Goal: Transaction & Acquisition: Obtain resource

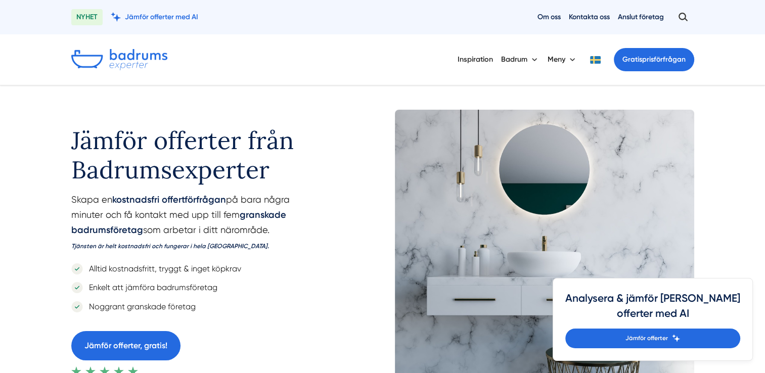
click at [40, 132] on div "Jämför offerter från Badrumsexperter Skapa en kostnadsfri offertförfrågan på ba…" at bounding box center [382, 251] width 765 height 333
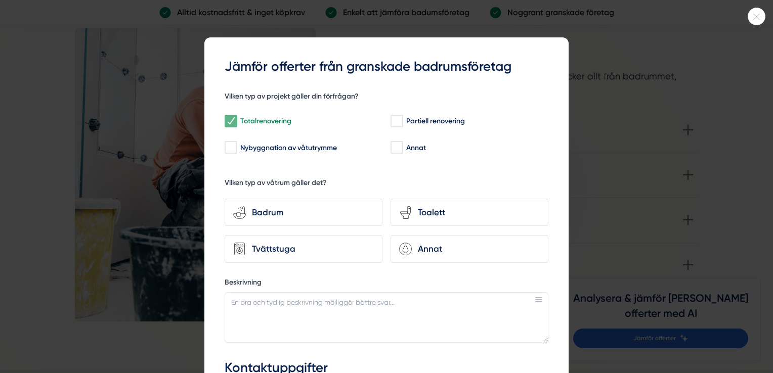
scroll to position [1295, 0]
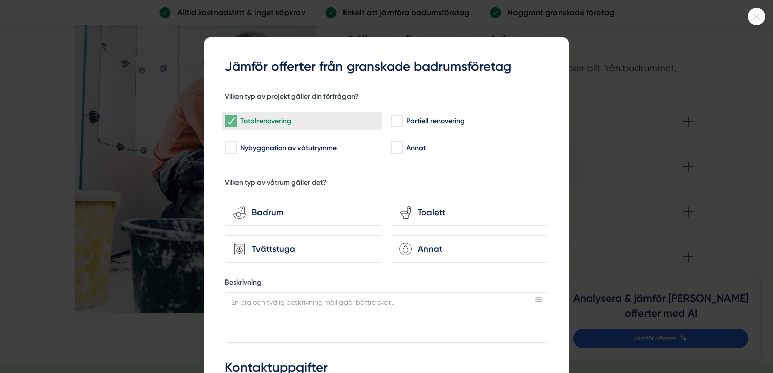
click at [266, 120] on div "Totalrenovering" at bounding box center [302, 121] width 155 height 10
click at [236, 120] on input "Totalrenovering" at bounding box center [231, 121] width 12 height 10
click at [230, 117] on input "Totalrenovering" at bounding box center [231, 121] width 12 height 10
checkbox input "true"
click at [550, 154] on div "f61da3c3-d871-40b1-8829-7adf6740ba4b Jämför offerter från granskade badrumsföre…" at bounding box center [386, 298] width 364 height 522
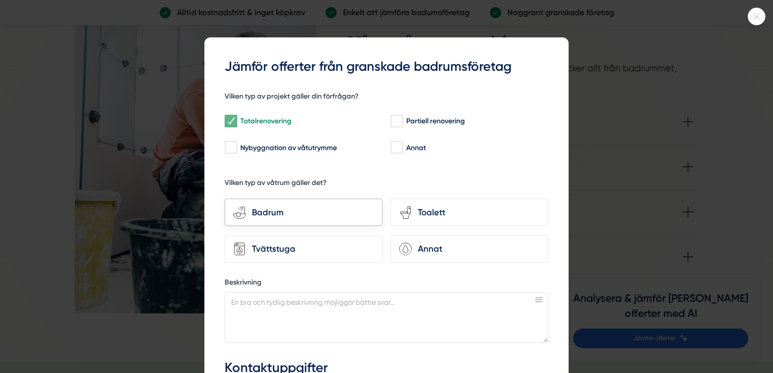
click at [261, 211] on div "Badrum" at bounding box center [310, 213] width 128 height 14
click at [0, 0] on input "bathroom-tub-towel Badrum" at bounding box center [0, 0] width 0 height 0
click at [555, 130] on div "f61da3c3-d871-40b1-8829-7adf6740ba4b Jämför offerter från granskade badrumsföre…" at bounding box center [386, 298] width 364 height 522
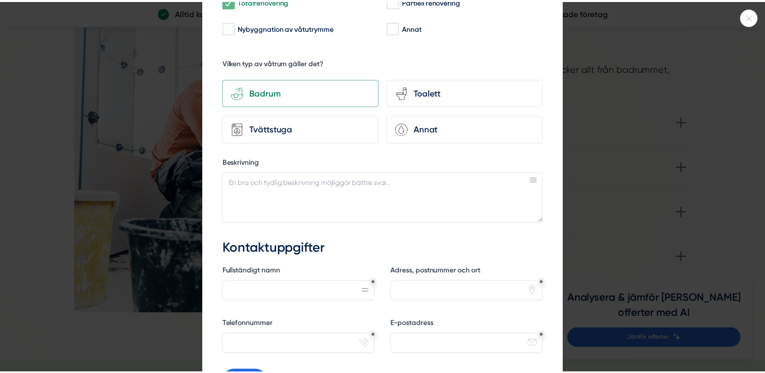
scroll to position [229, 0]
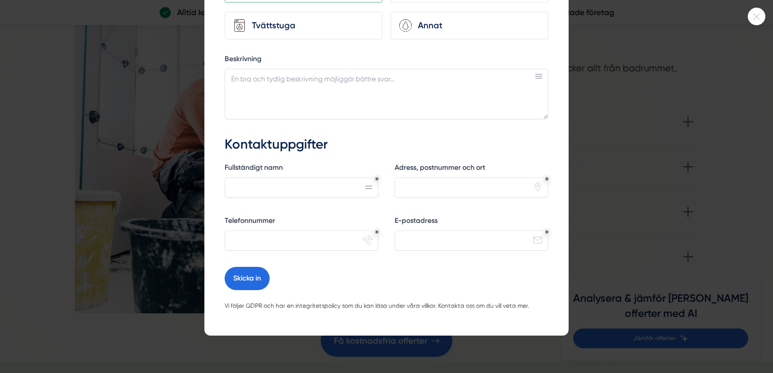
click at [756, 15] on icon at bounding box center [756, 17] width 17 height 6
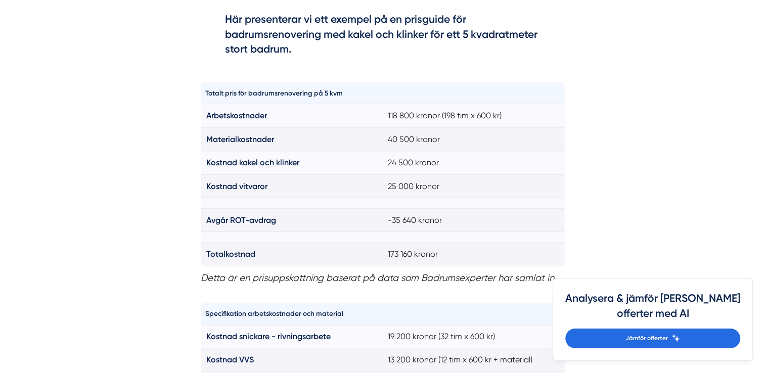
scroll to position [728, 0]
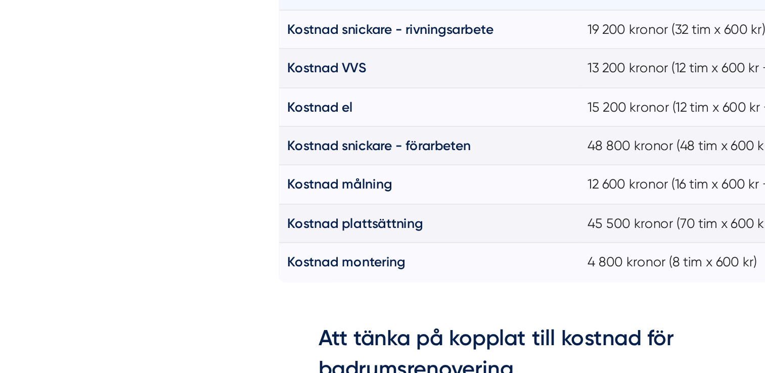
scroll to position [991, 0]
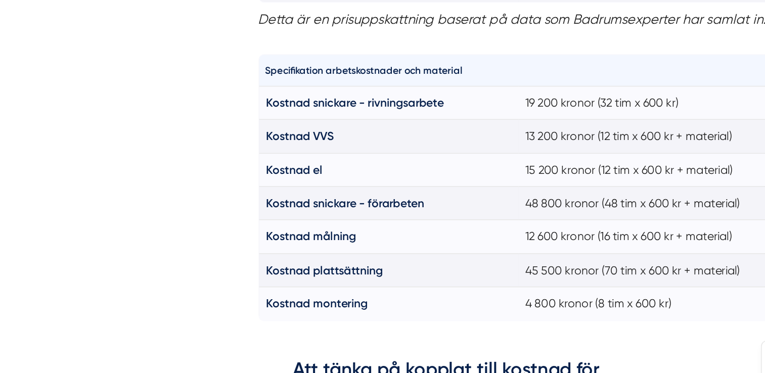
scroll to position [950, 0]
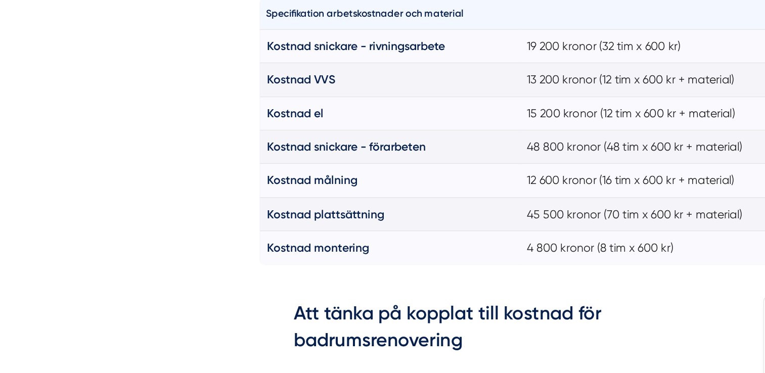
scroll to position [958, 0]
